Goal: Information Seeking & Learning: Learn about a topic

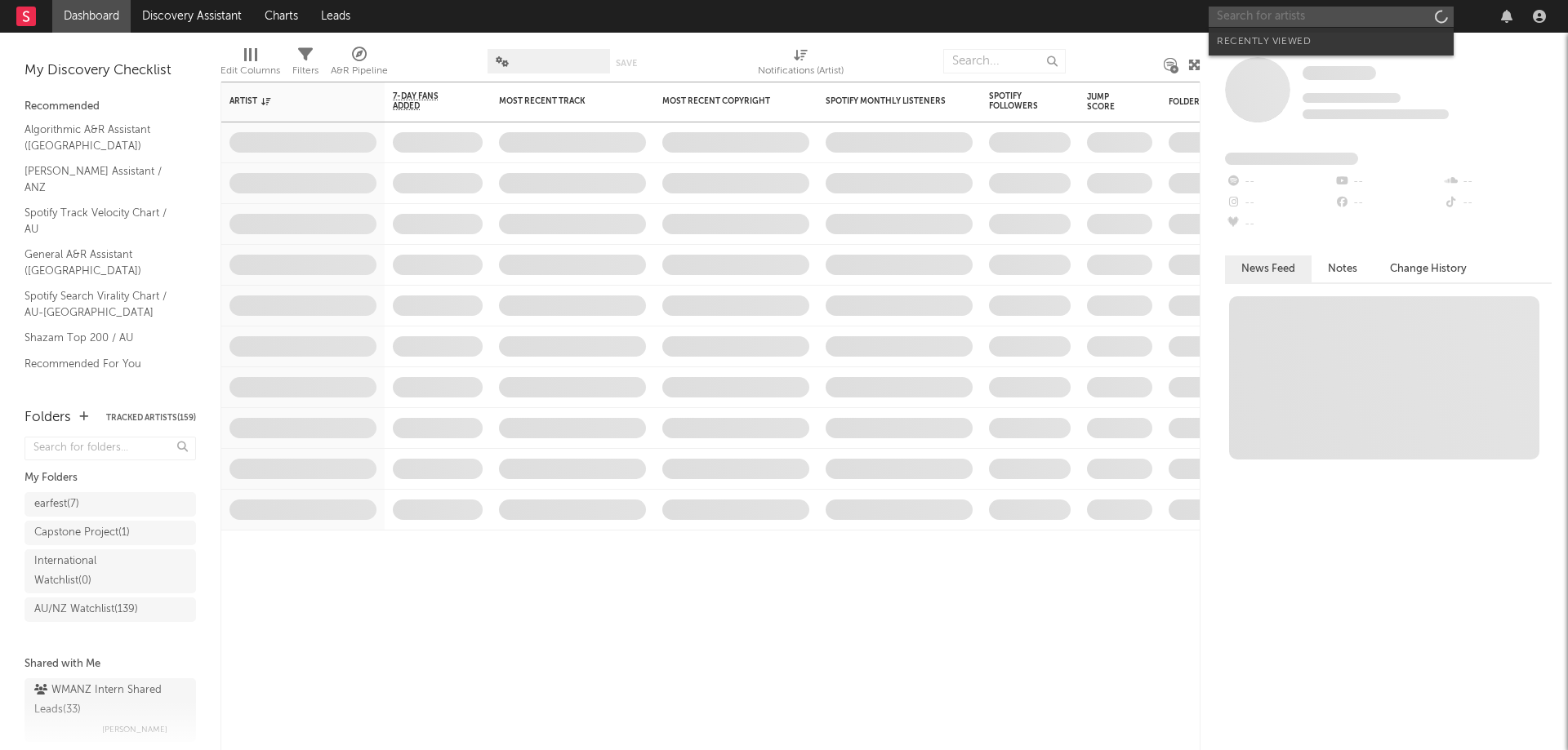
drag, startPoint x: 1345, startPoint y: 17, endPoint x: 1345, endPoint y: 7, distance: 10.0
click at [1345, 16] on input "text" at bounding box center [1331, 16] width 245 height 20
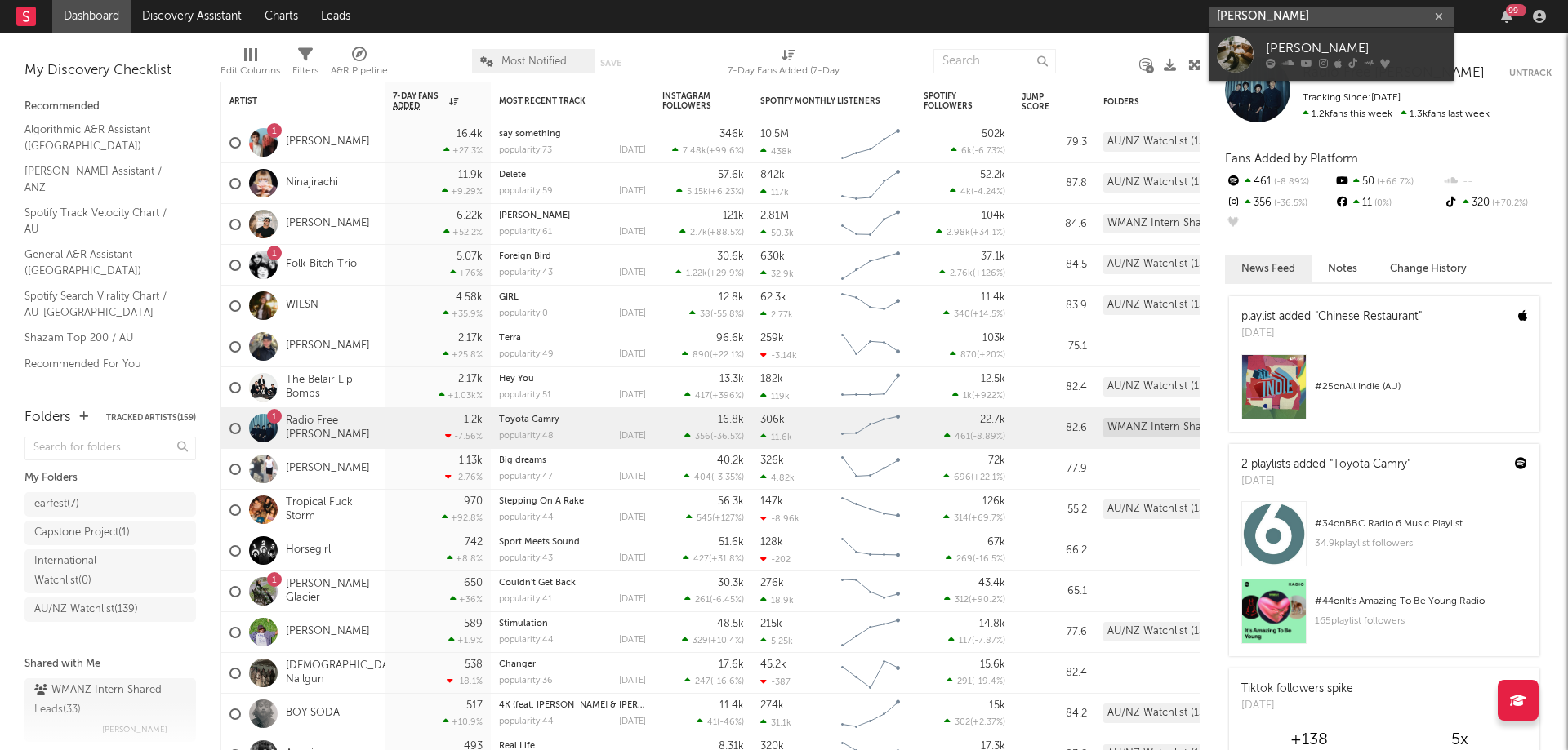
type input "[PERSON_NAME]"
click at [1360, 48] on div "[PERSON_NAME]" at bounding box center [1356, 49] width 180 height 20
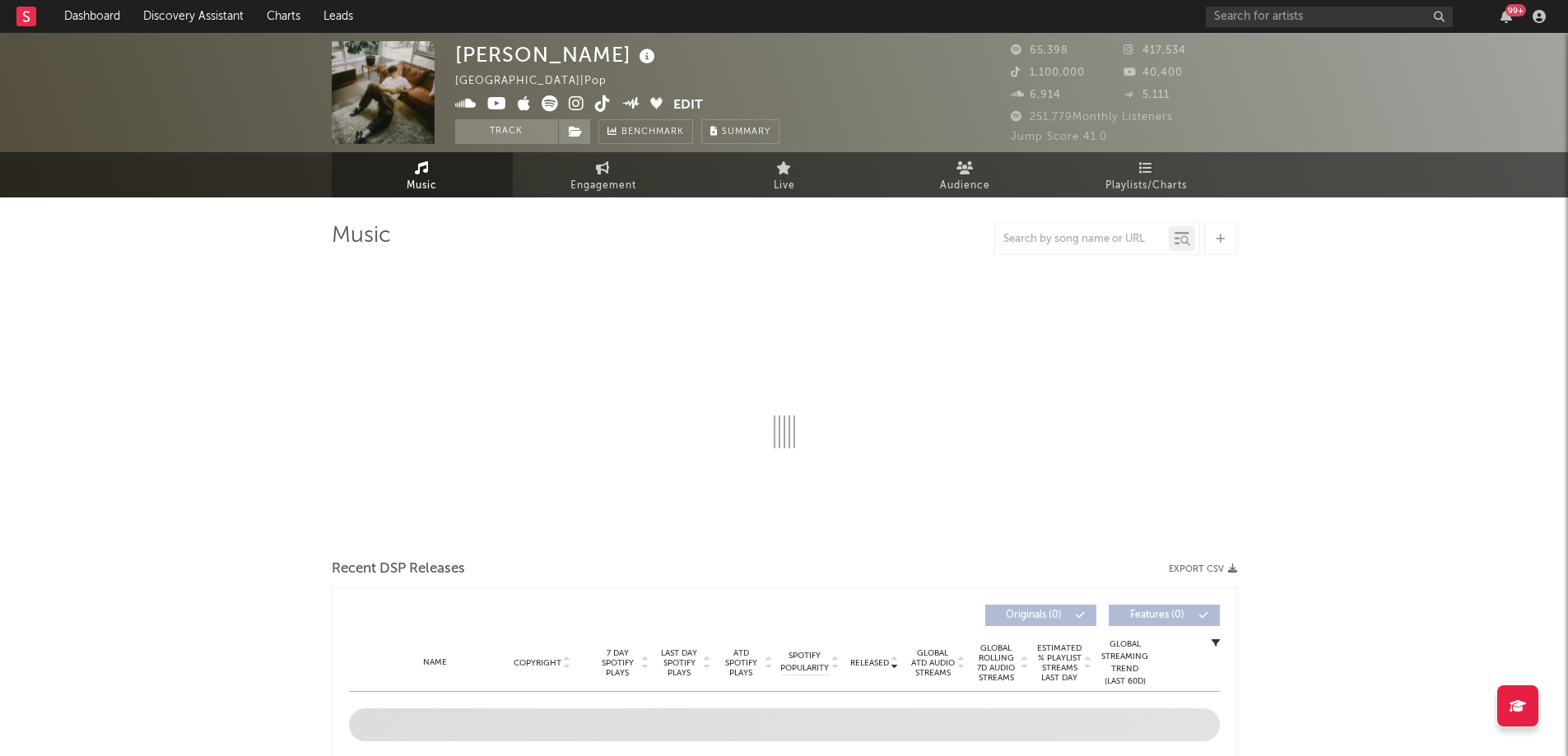
select select "6m"
